Goal: Task Accomplishment & Management: Use online tool/utility

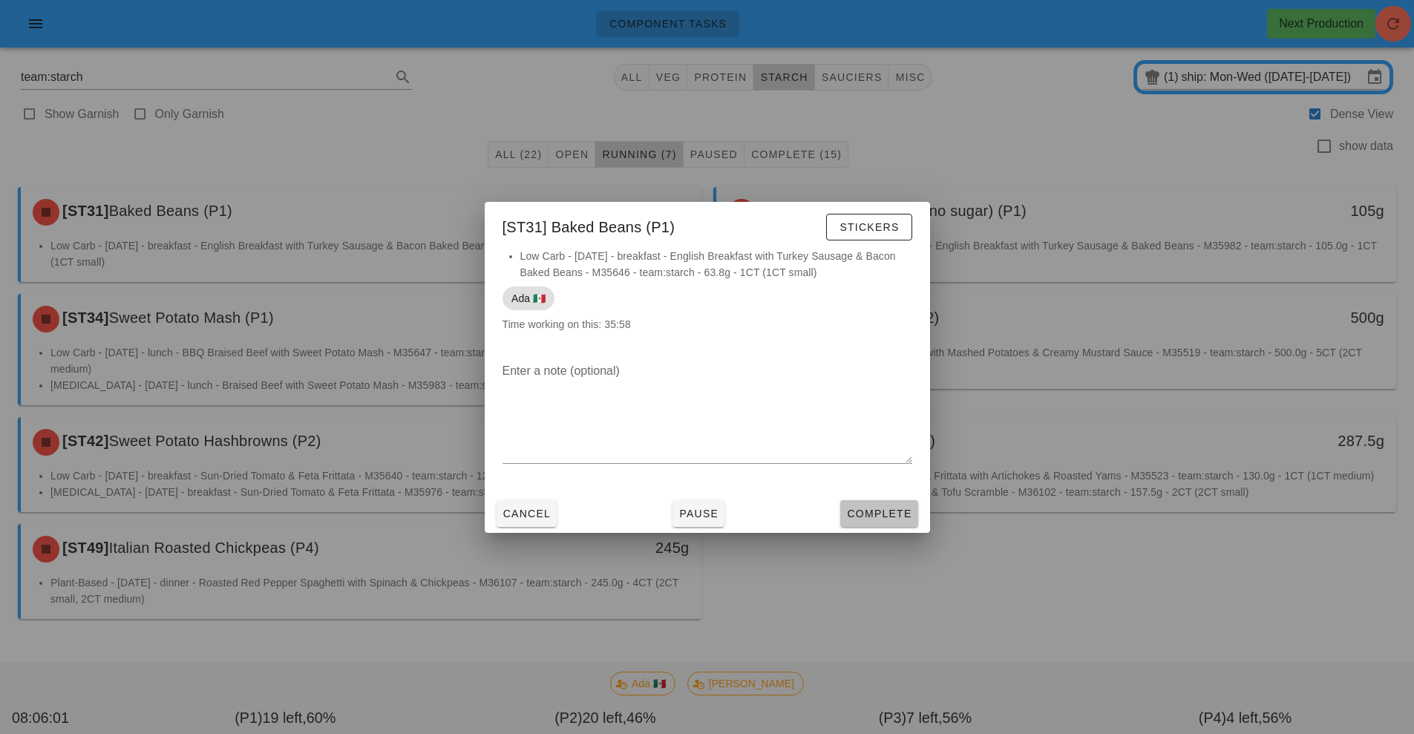
click at [879, 521] on button "Complete" at bounding box center [878, 513] width 77 height 27
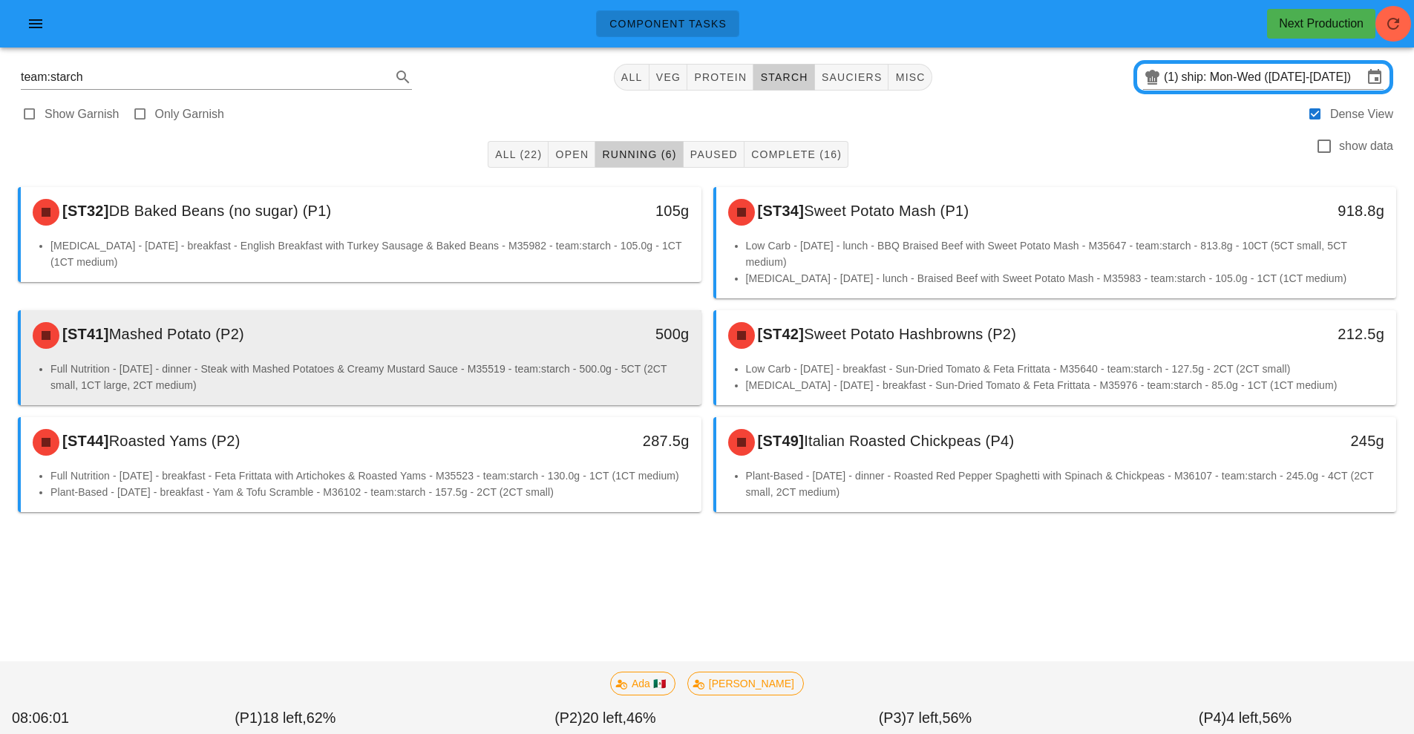
click at [545, 346] on div "500g" at bounding box center [613, 335] width 169 height 45
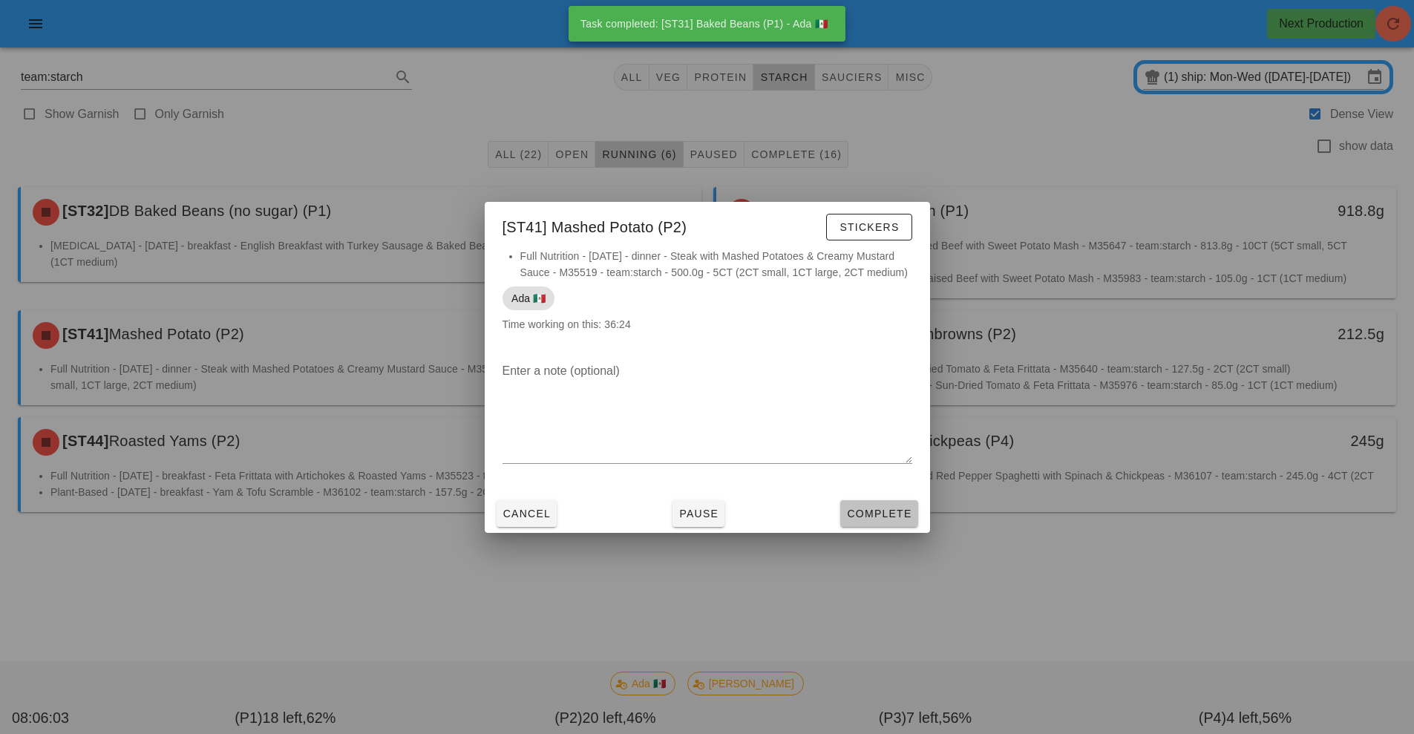
click at [885, 514] on span "Complete" at bounding box center [878, 514] width 65 height 12
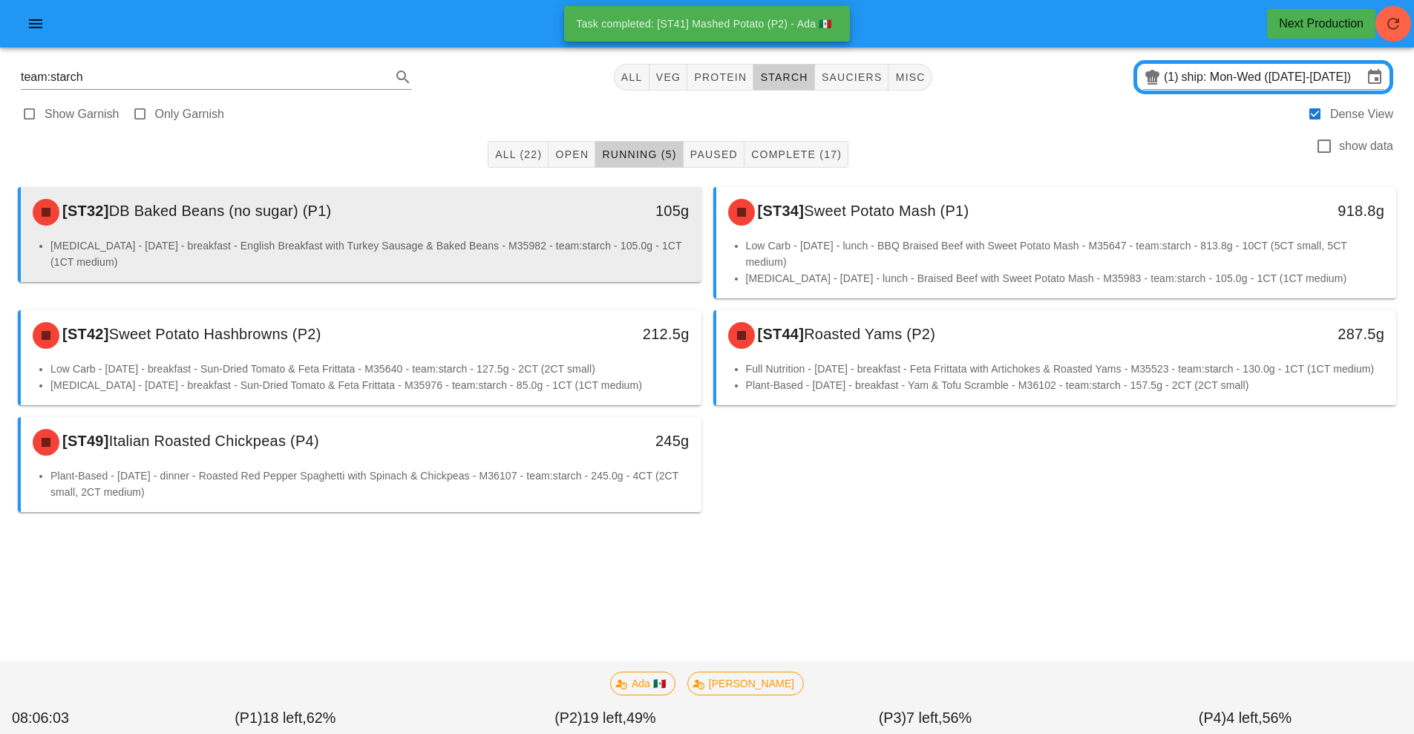
click at [607, 232] on div "105g" at bounding box center [613, 212] width 169 height 45
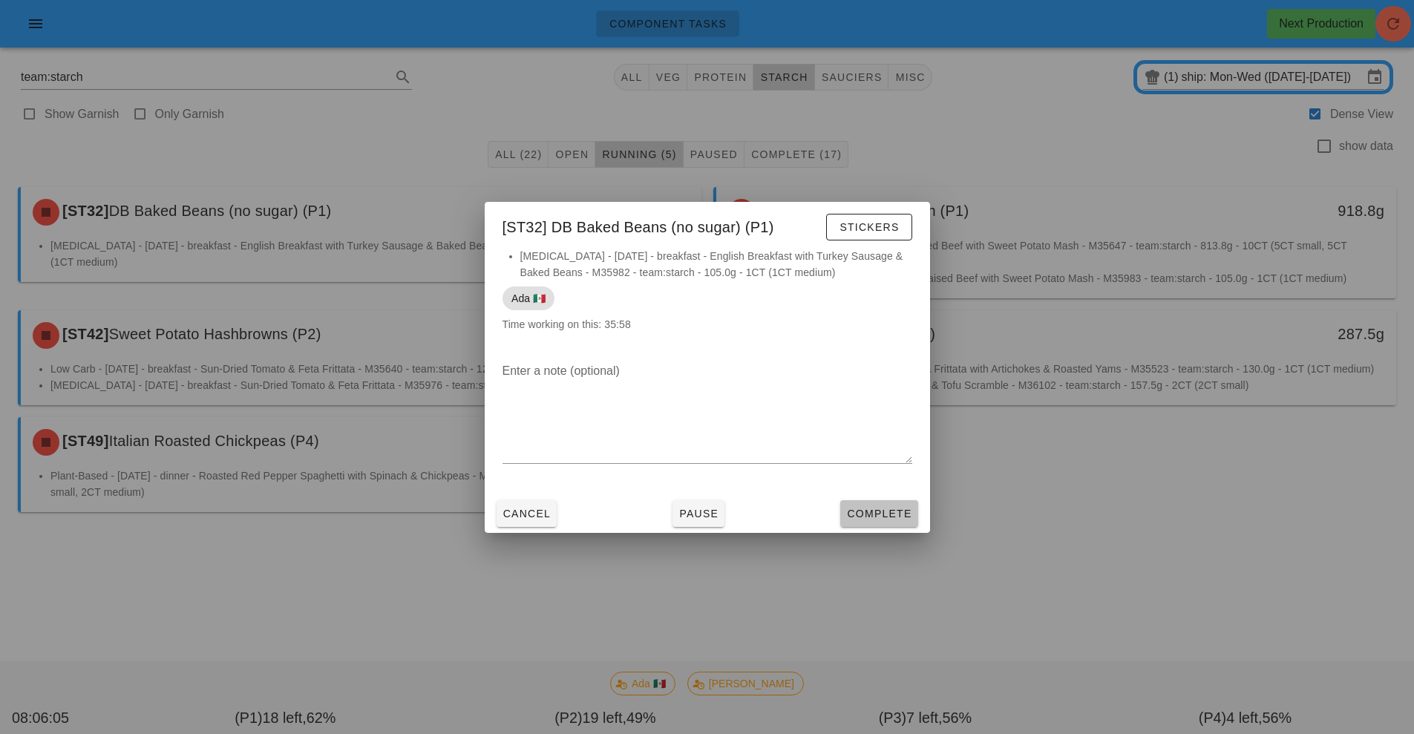
click at [890, 519] on span "Complete" at bounding box center [878, 514] width 65 height 12
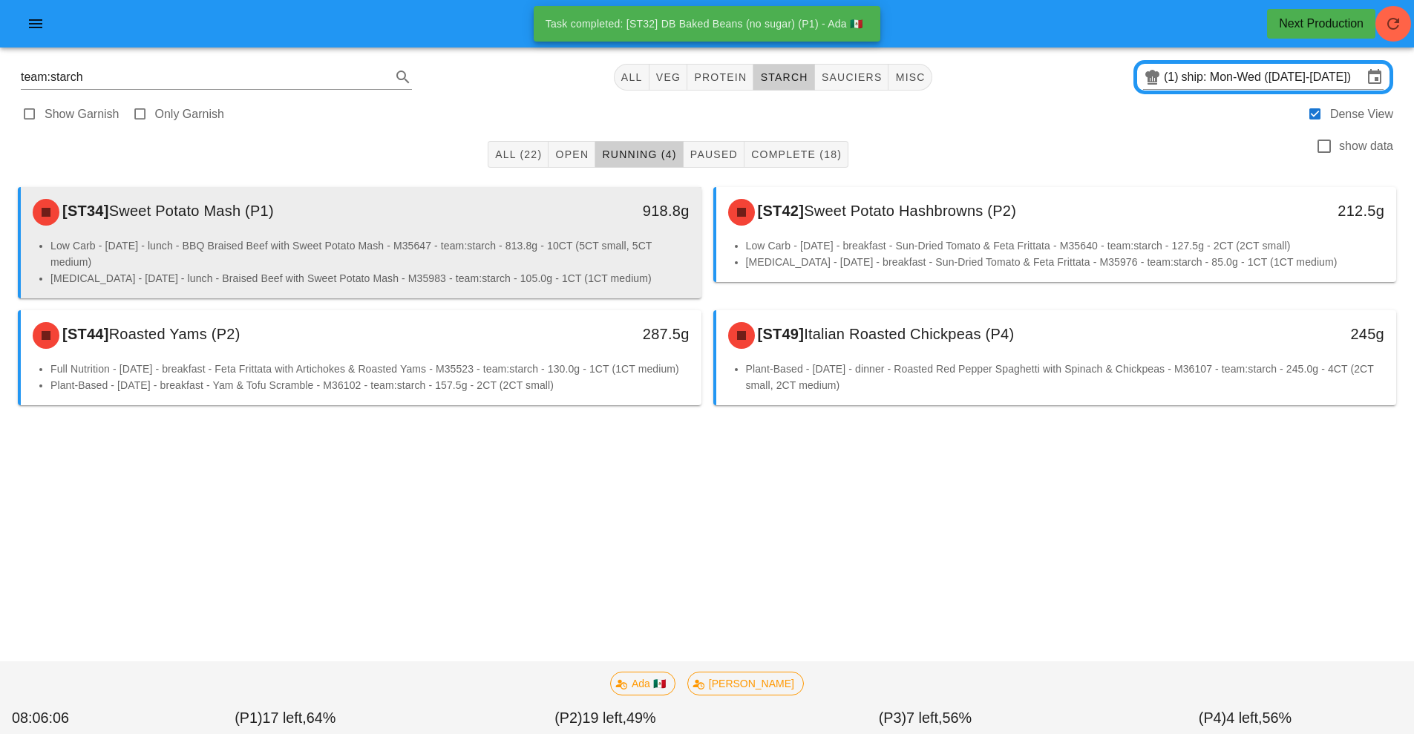
click at [576, 256] on li "Low Carb - [DATE] - lunch - BBQ Braised Beef with Sweet Potato Mash - M35647 - …" at bounding box center [369, 254] width 639 height 33
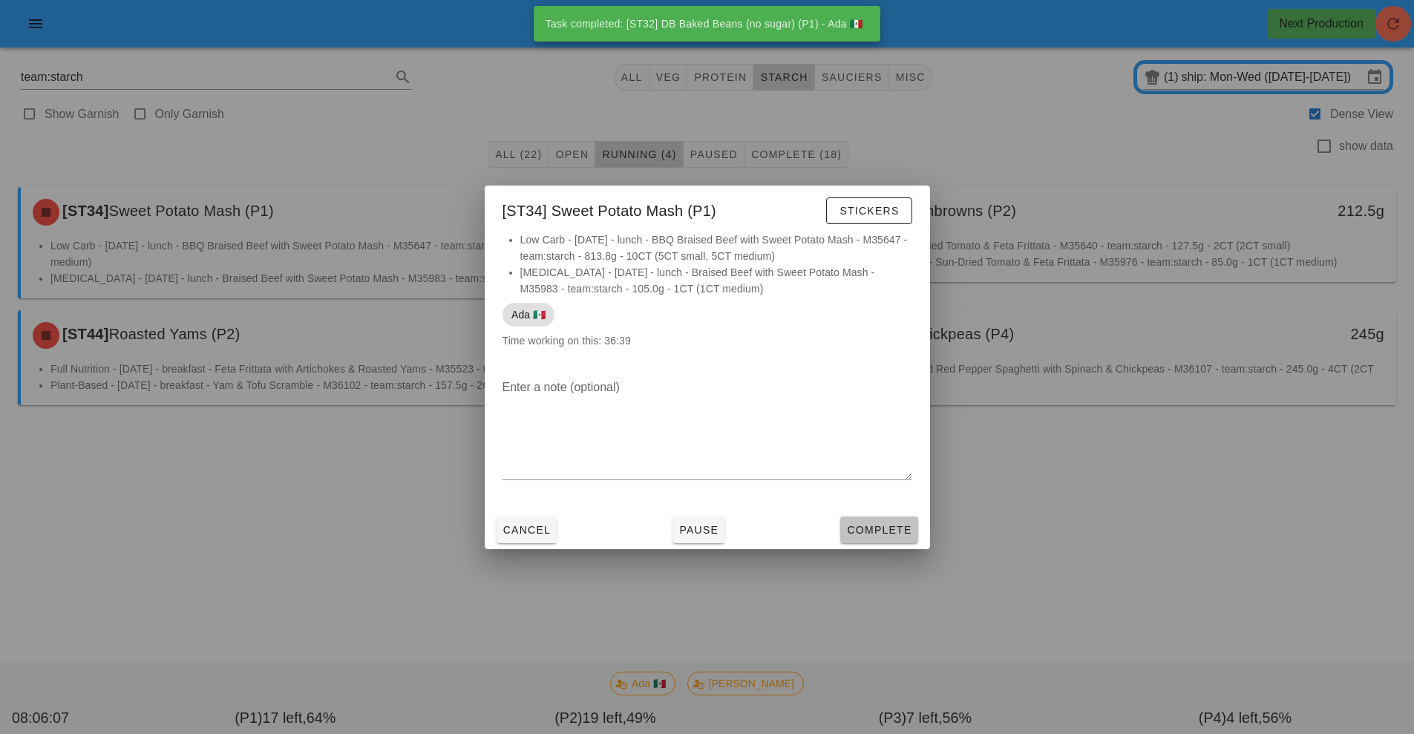
click at [881, 529] on span "Complete" at bounding box center [878, 530] width 65 height 12
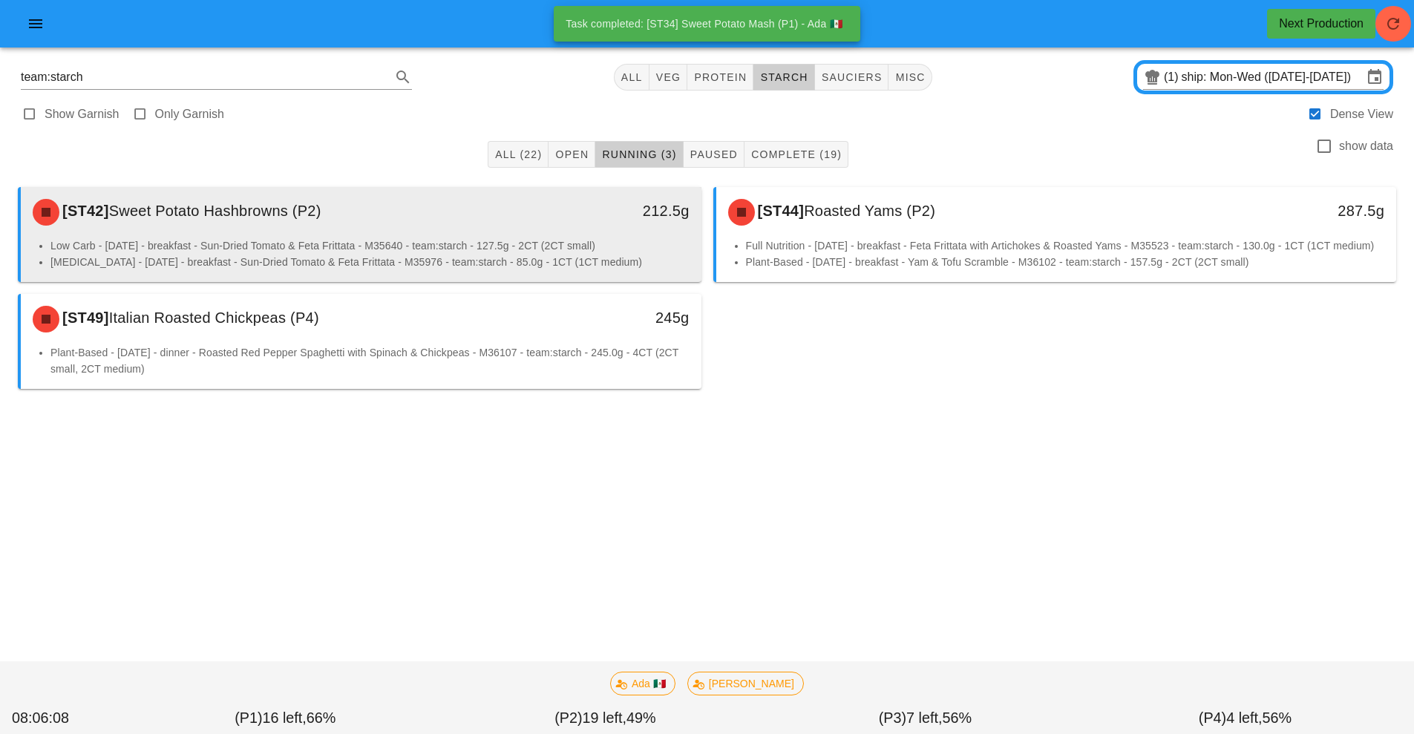
click at [577, 247] on li "Low Carb - [DATE] - breakfast - Sun-Dried Tomato & Feta Frittata - M35640 - tea…" at bounding box center [369, 246] width 639 height 16
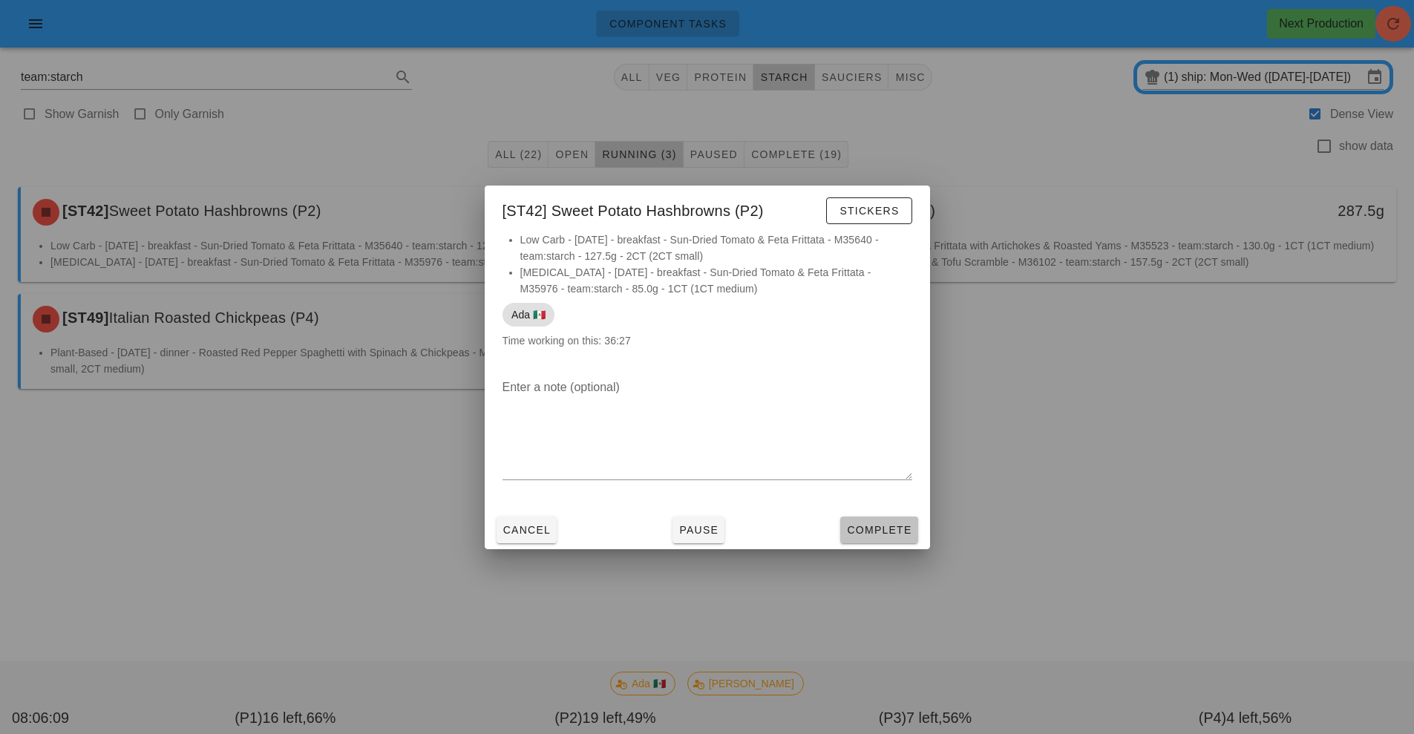
click at [881, 539] on button "Complete" at bounding box center [878, 530] width 77 height 27
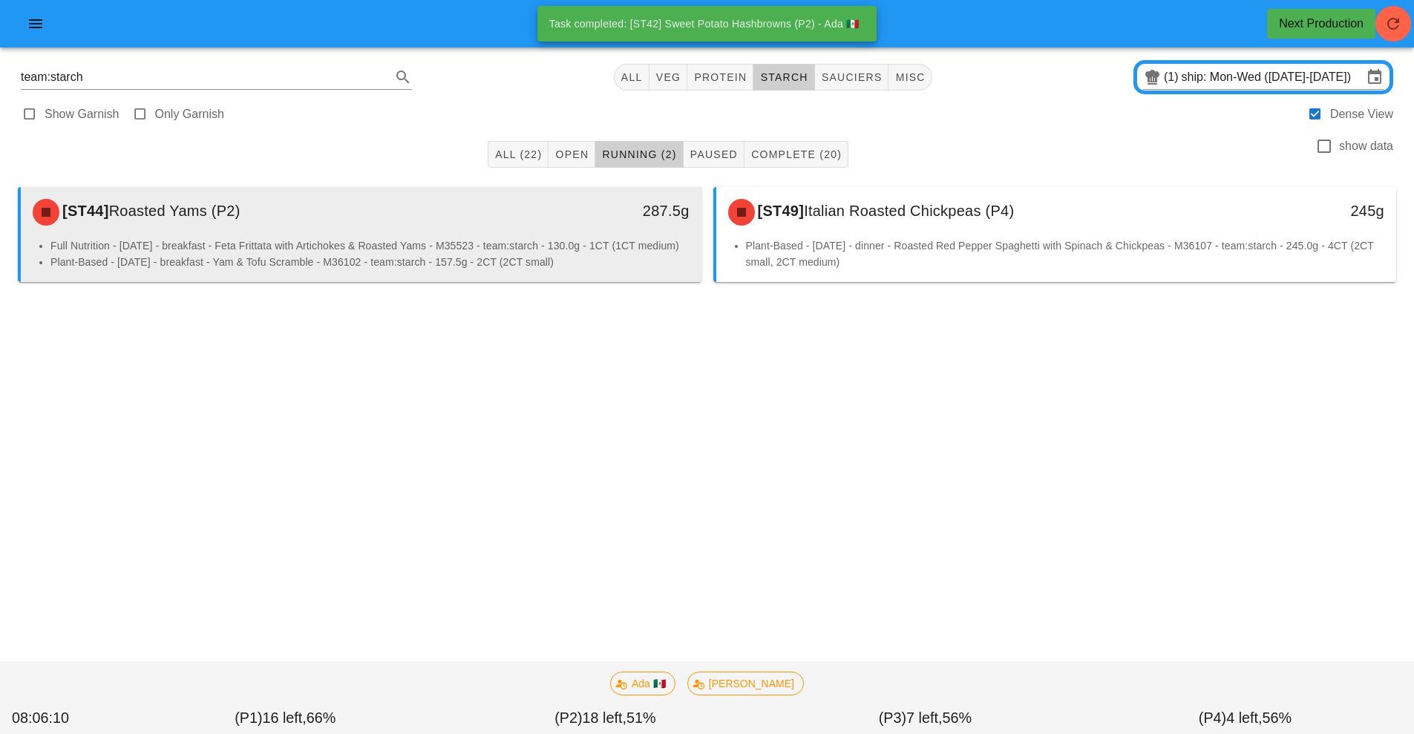
click at [575, 254] on li "Full Nutrition - [DATE] - breakfast - Feta Frittata with Artichokes & Roasted Y…" at bounding box center [369, 246] width 639 height 16
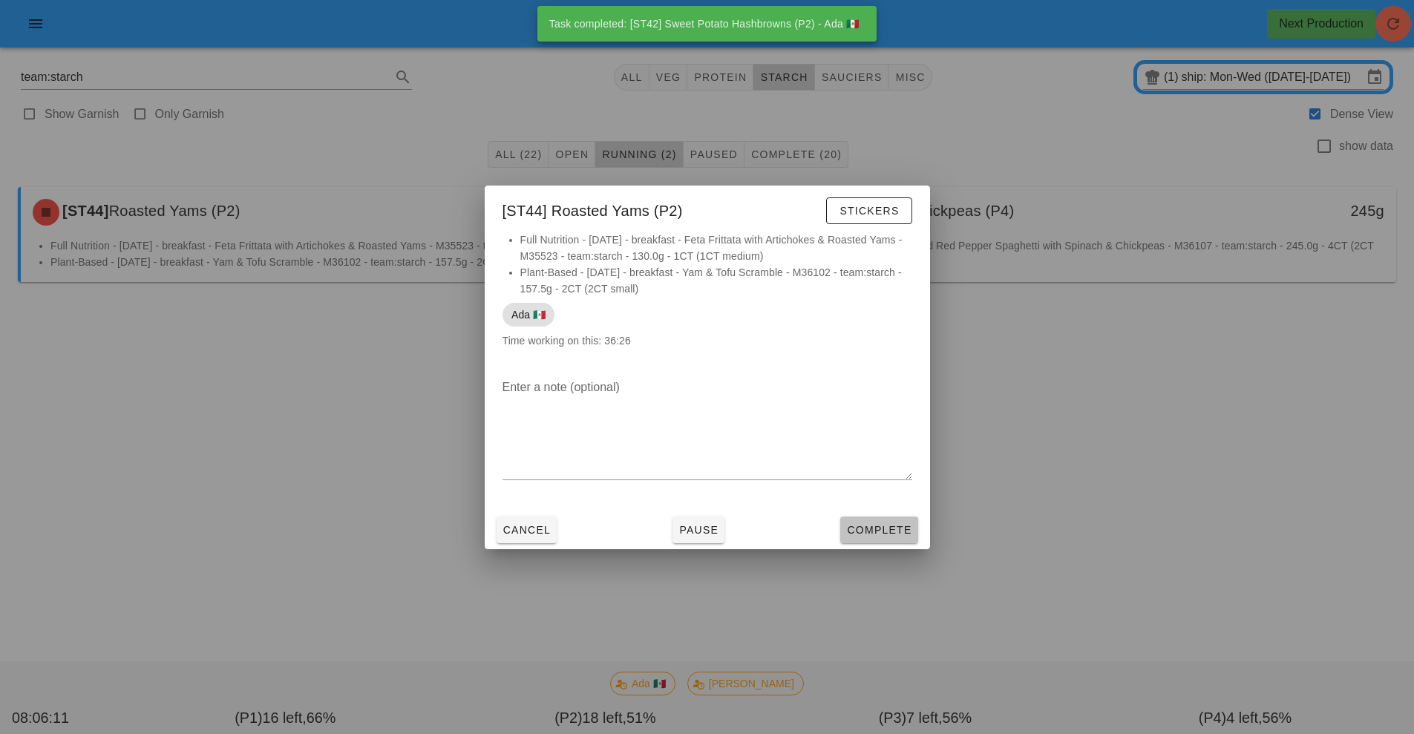
click at [875, 532] on span "Complete" at bounding box center [878, 530] width 65 height 12
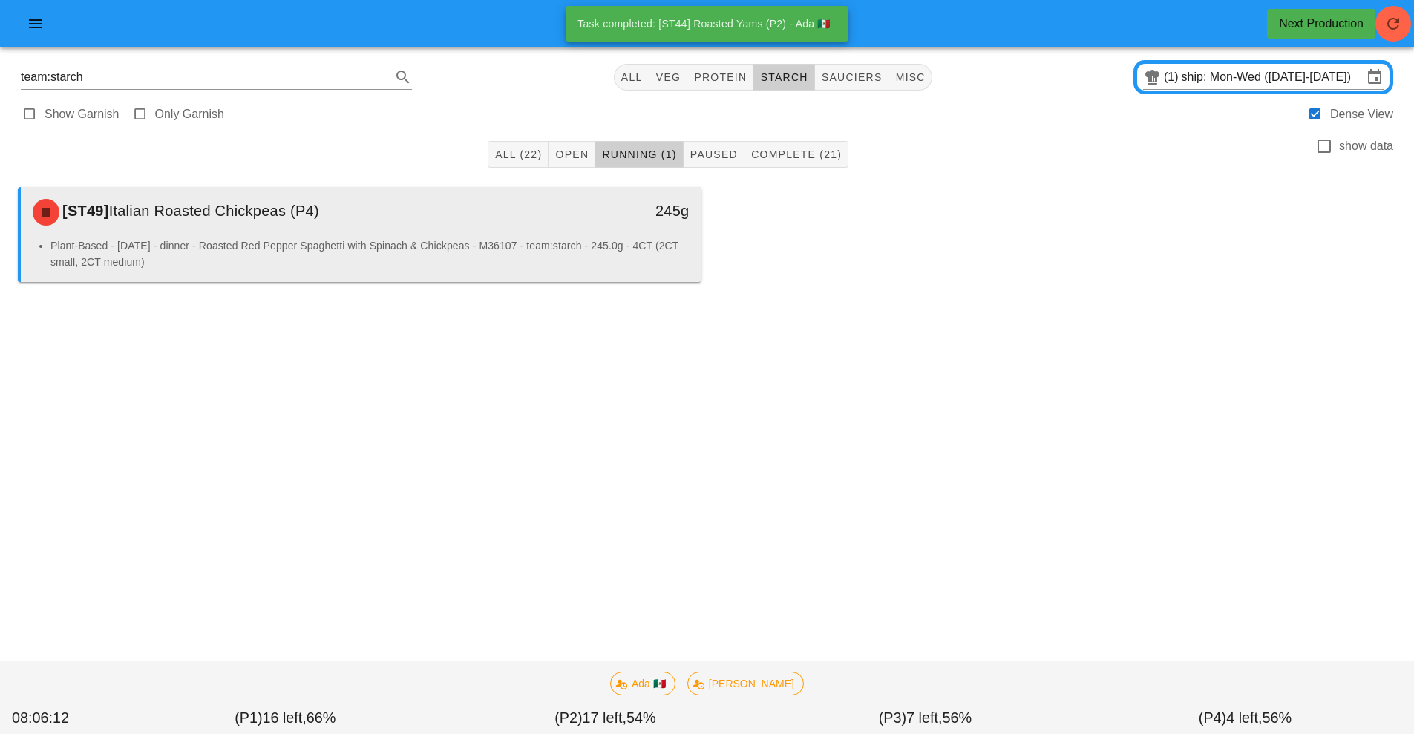
click at [594, 246] on li "Plant-Based - [DATE] - dinner - Roasted Red Pepper Spaghetti with Spinach & Chi…" at bounding box center [369, 254] width 639 height 33
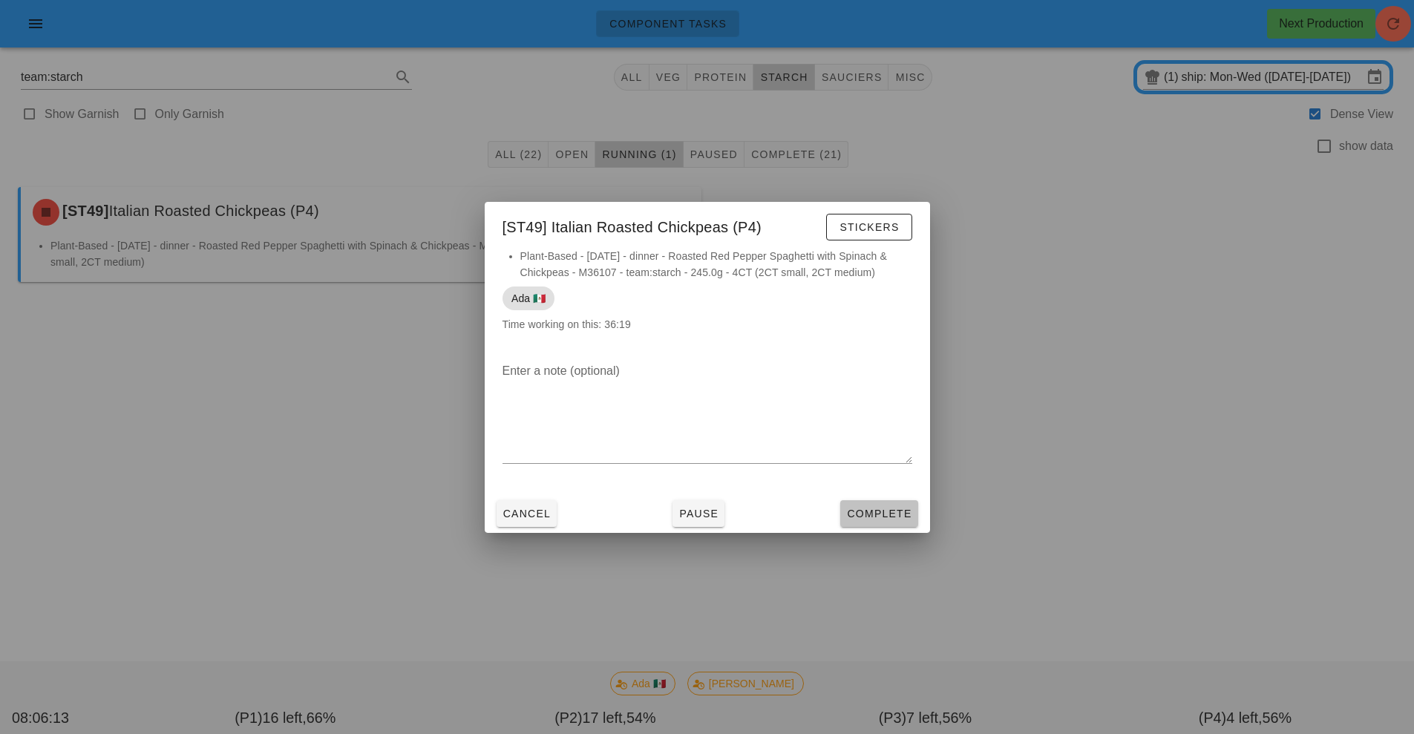
click at [892, 515] on span "Complete" at bounding box center [878, 514] width 65 height 12
